Goal: Information Seeking & Learning: Check status

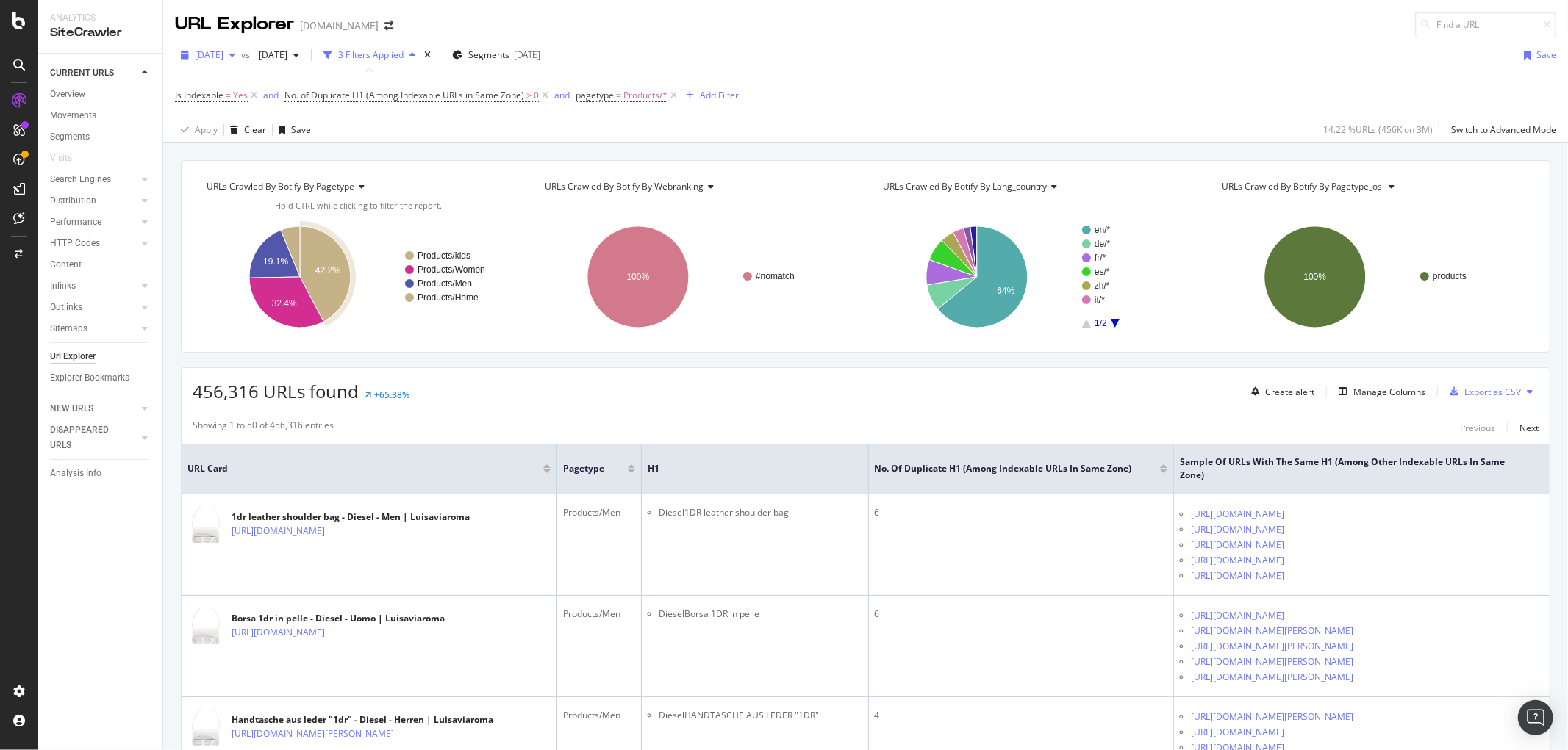
click at [241, 45] on div "[DATE]" at bounding box center [208, 55] width 66 height 22
click at [247, 104] on div "[DATE]" at bounding box center [235, 108] width 79 height 13
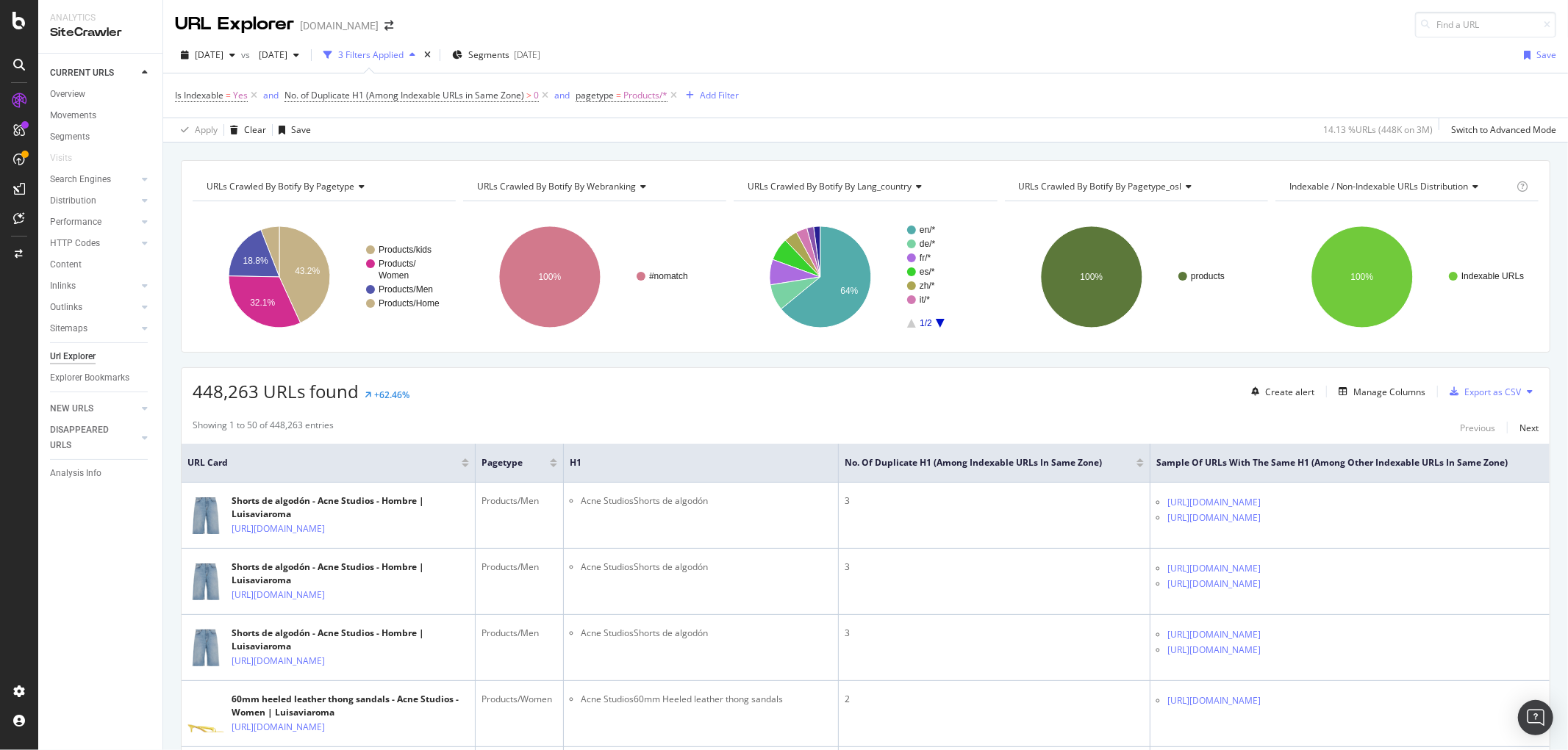
click at [342, 71] on div "[DATE] vs [DATE] 3 Filters Applied Segments [DATE] Save" at bounding box center [865, 57] width 1404 height 29
click at [305, 63] on div "[DATE]" at bounding box center [279, 55] width 52 height 22
click at [319, 137] on div "[DATE]" at bounding box center [319, 134] width 79 height 13
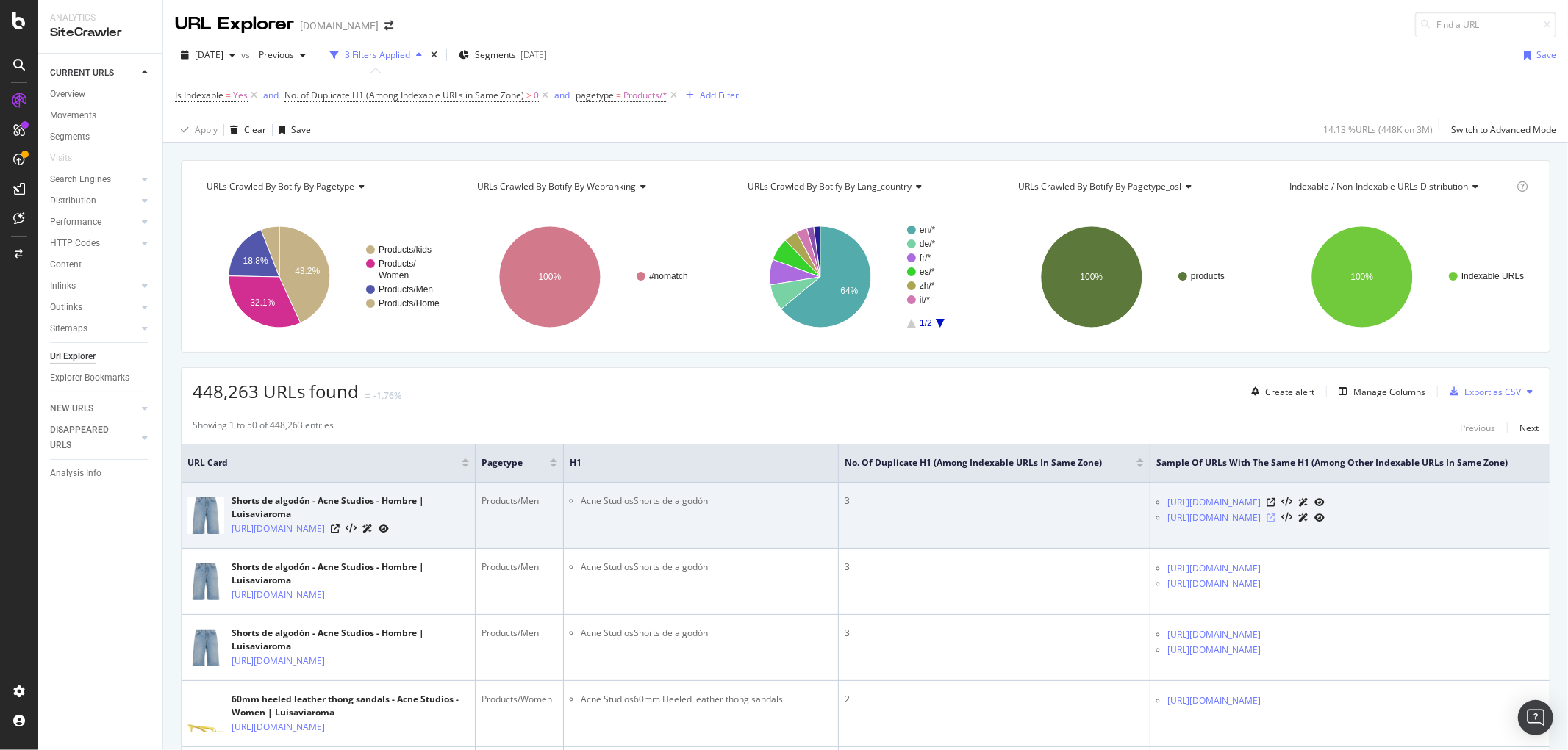
click at [1275, 522] on icon at bounding box center [1271, 518] width 9 height 9
click at [410, 536] on div "[URL][DOMAIN_NAME]" at bounding box center [350, 528] width 237 height 15
click at [340, 533] on icon at bounding box center [335, 529] width 9 height 9
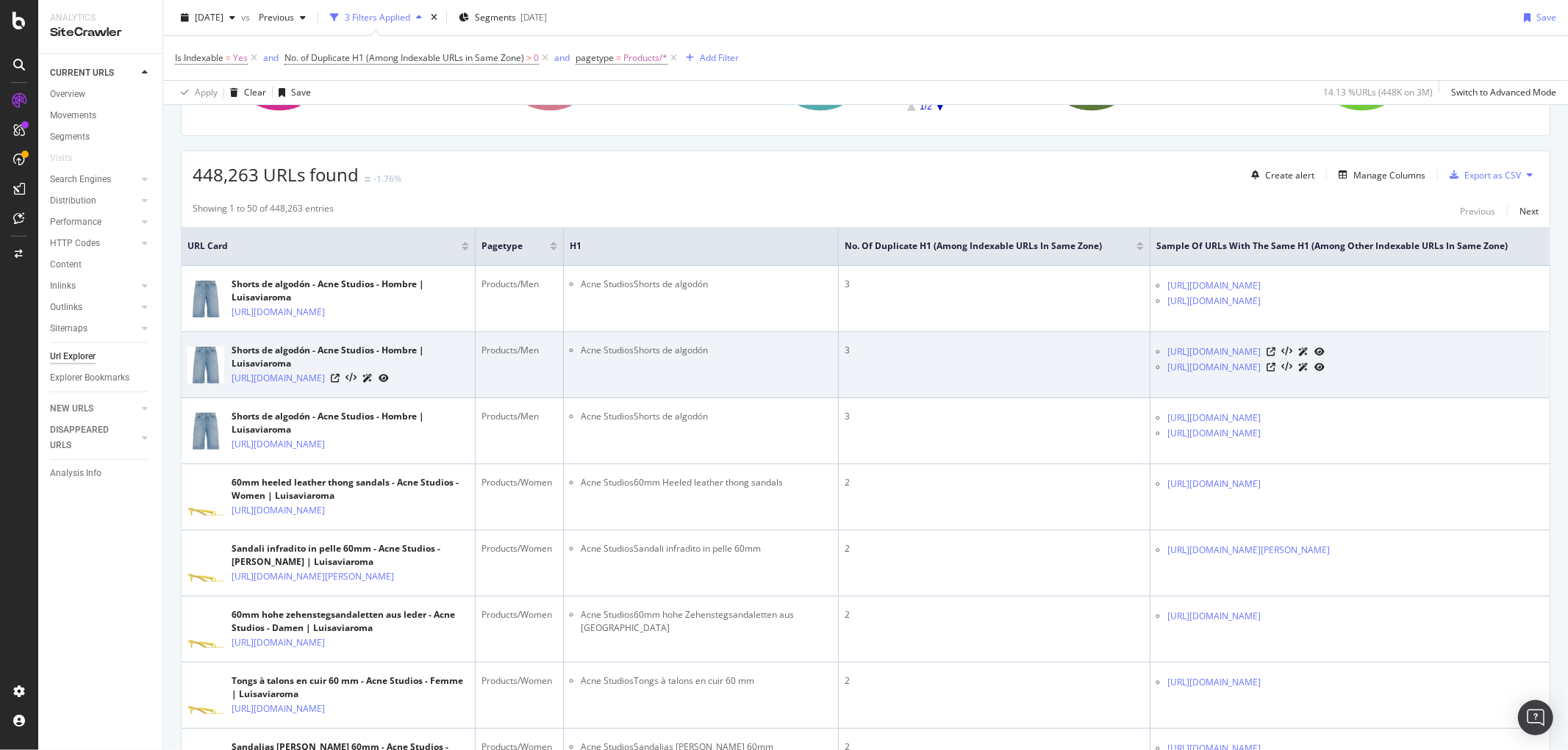
scroll to position [245, 0]
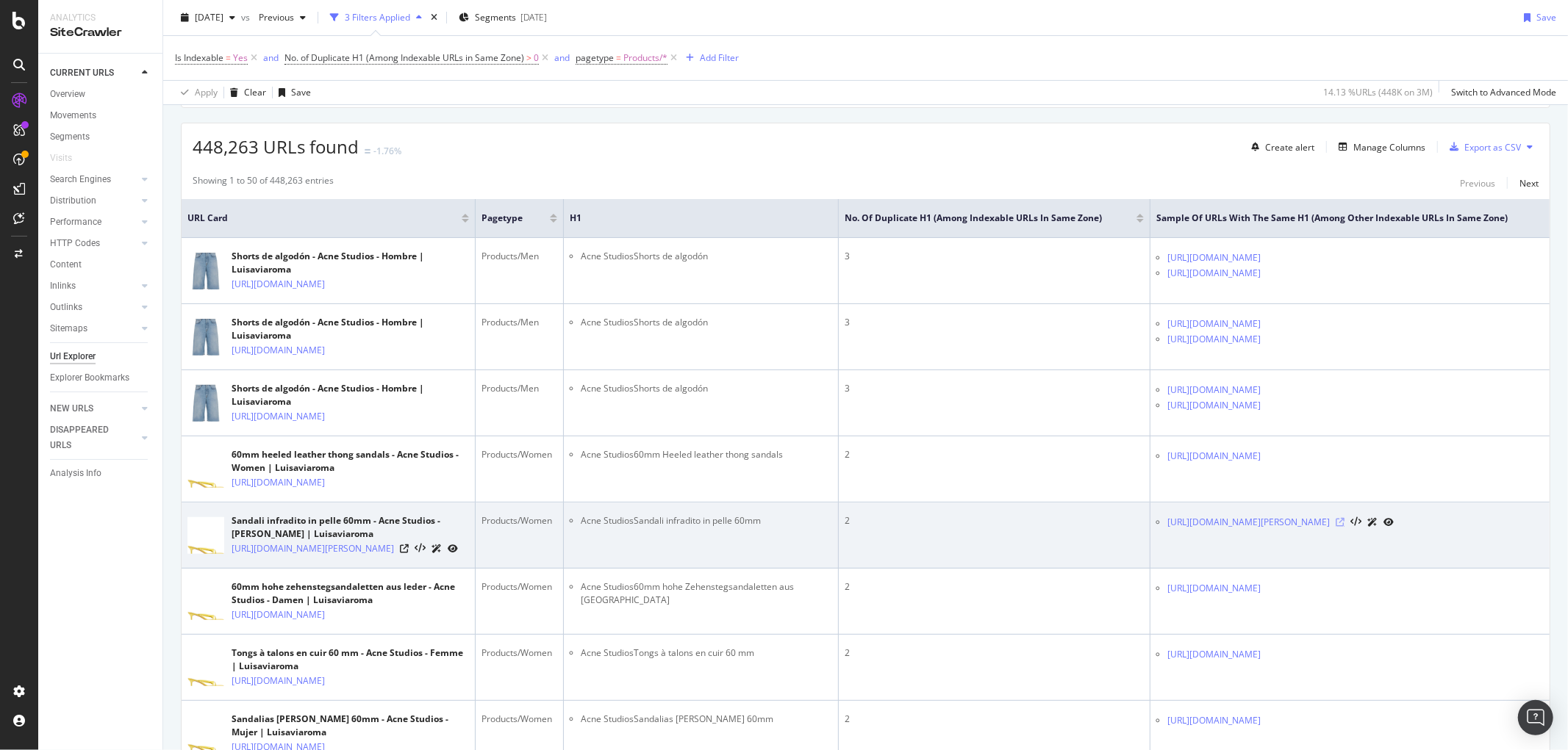
click at [1344, 527] on icon at bounding box center [1340, 523] width 9 height 9
click at [409, 553] on icon at bounding box center [404, 549] width 9 height 9
